Goal: Task Accomplishment & Management: Manage account settings

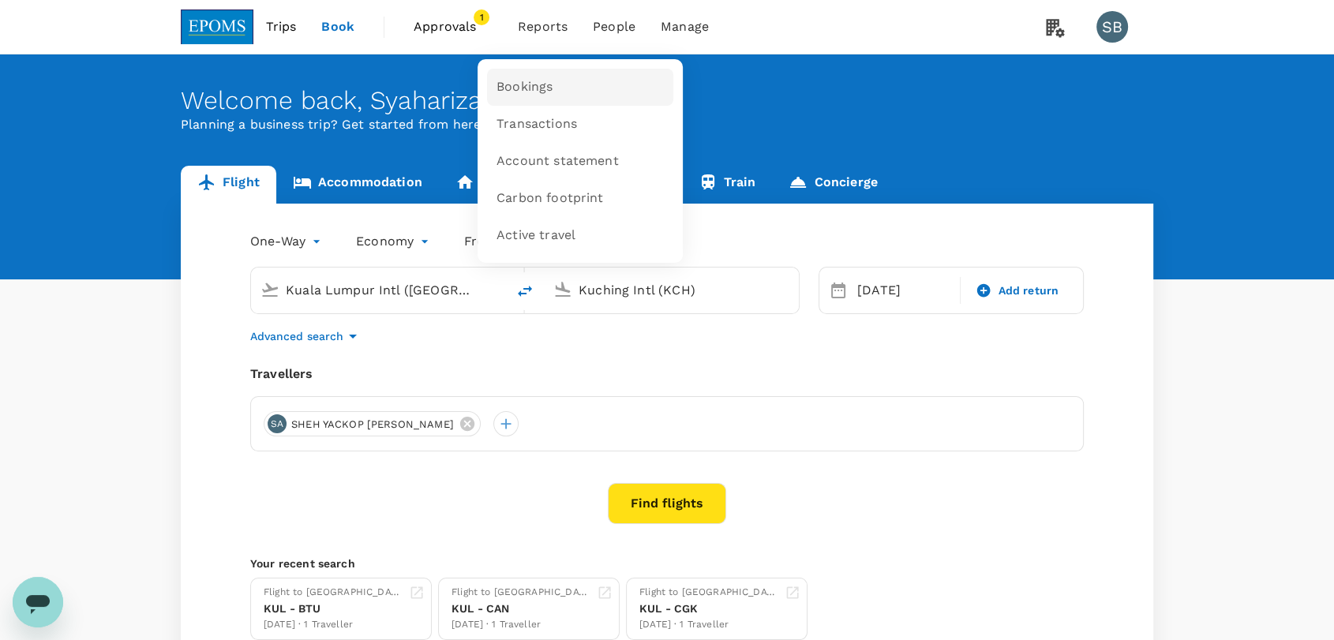
click at [537, 88] on span "Bookings" at bounding box center [524, 87] width 56 height 18
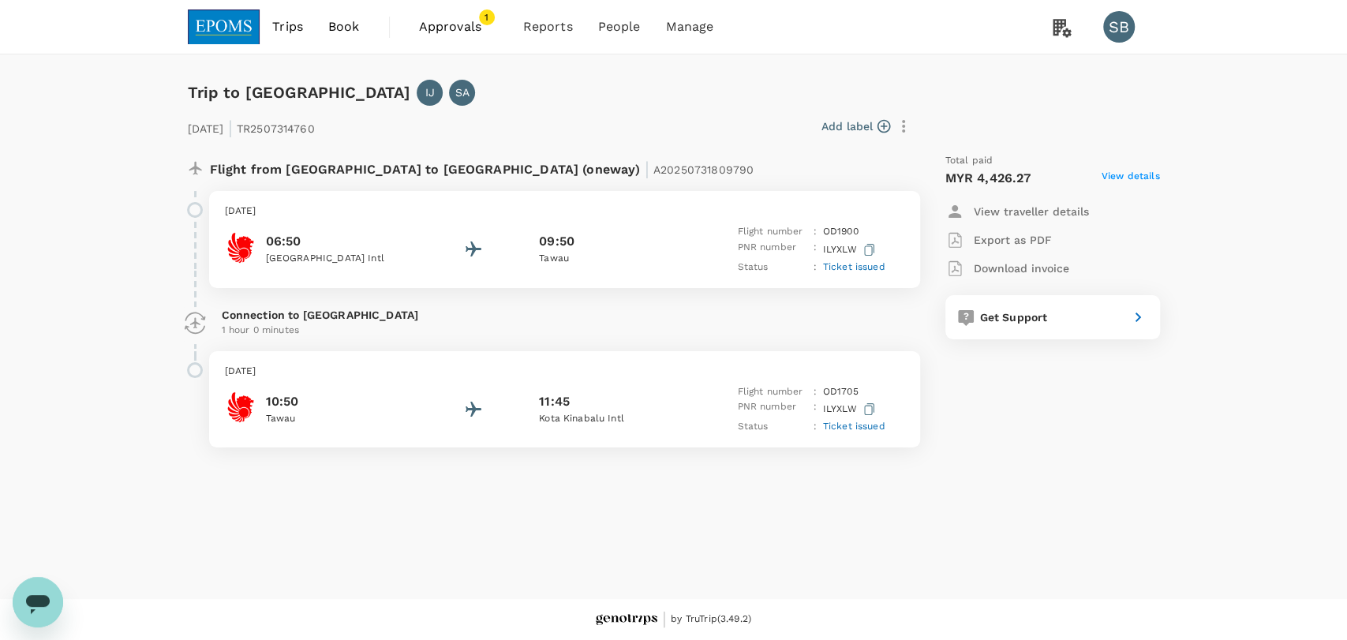
click at [641, 229] on div "06:50 [GEOGRAPHIC_DATA] Intl 09:50 [GEOGRAPHIC_DATA] Flight number : OD 1900 PN…" at bounding box center [565, 249] width 680 height 51
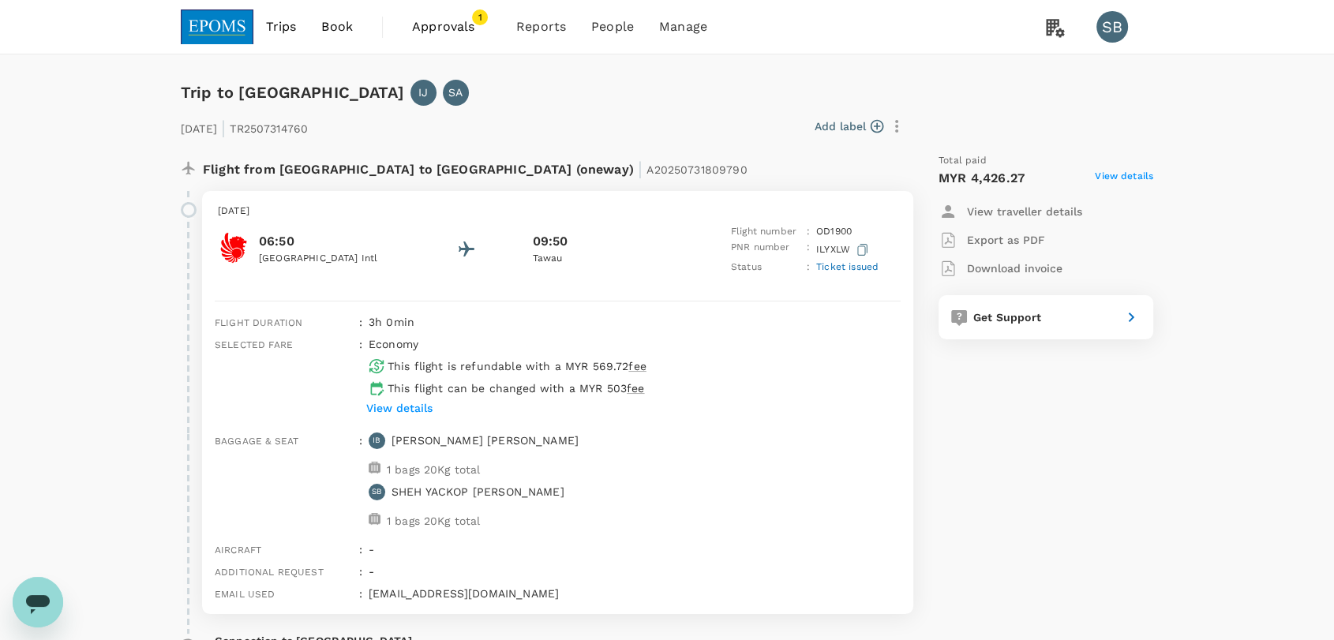
click at [991, 273] on p "Download invoice" at bounding box center [1015, 268] width 96 height 16
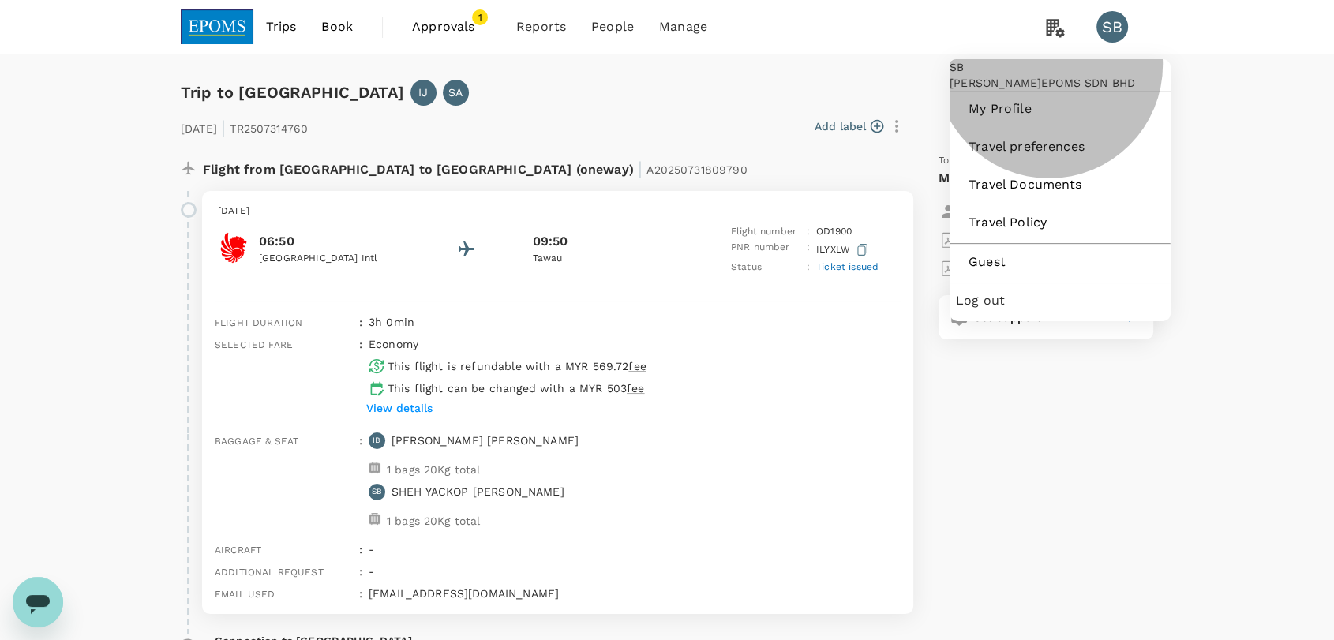
click at [1055, 318] on div "Log out" at bounding box center [1060, 300] width 208 height 35
